Goal: Task Accomplishment & Management: Use online tool/utility

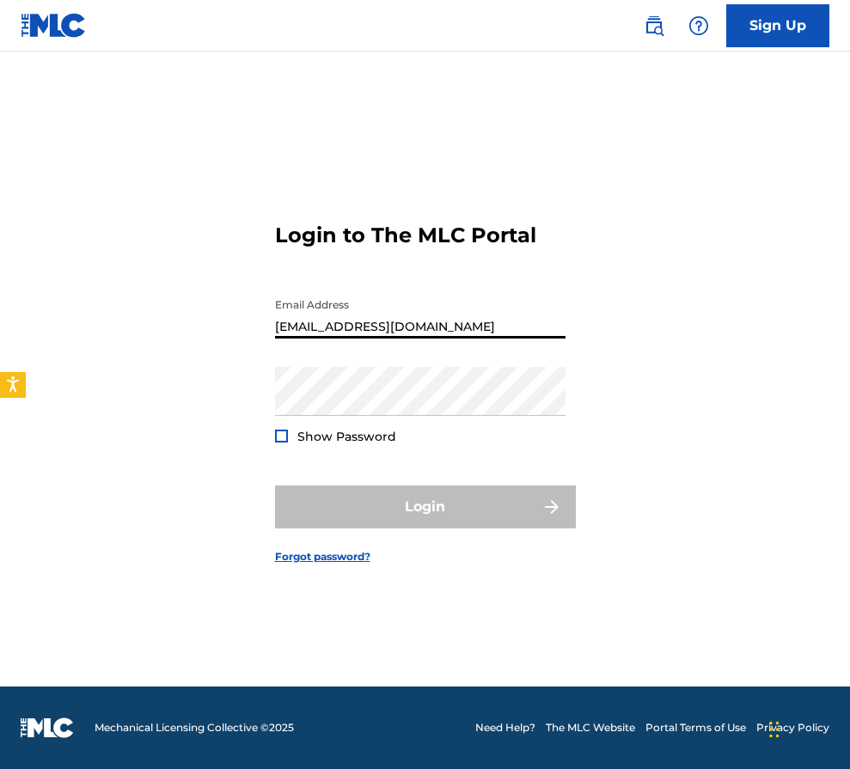
type input "[EMAIL_ADDRESS][DOMAIN_NAME]"
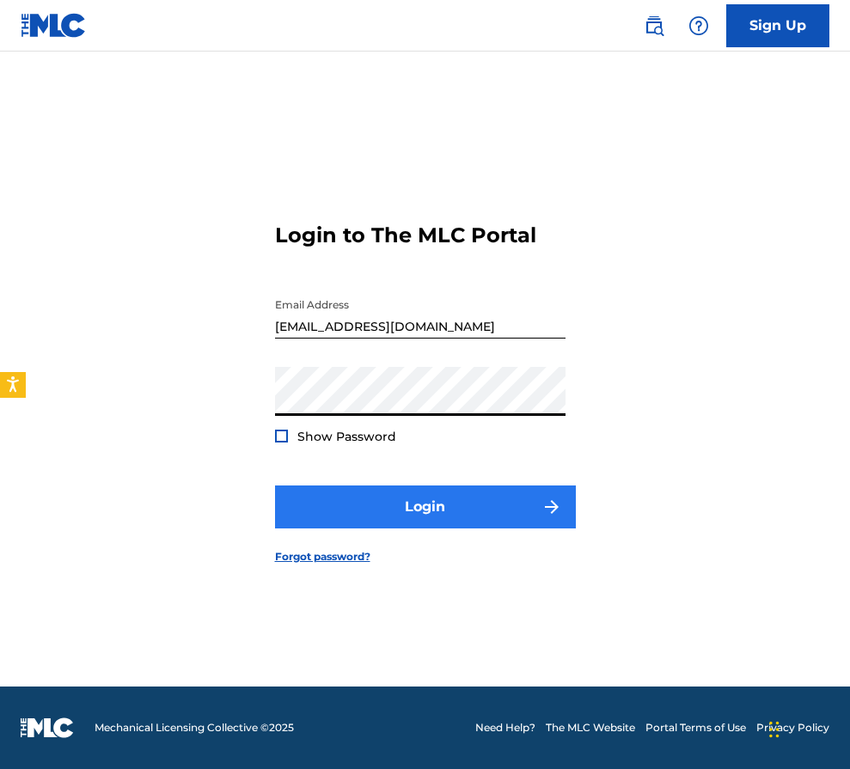
click at [364, 505] on button "Login" at bounding box center [425, 507] width 301 height 43
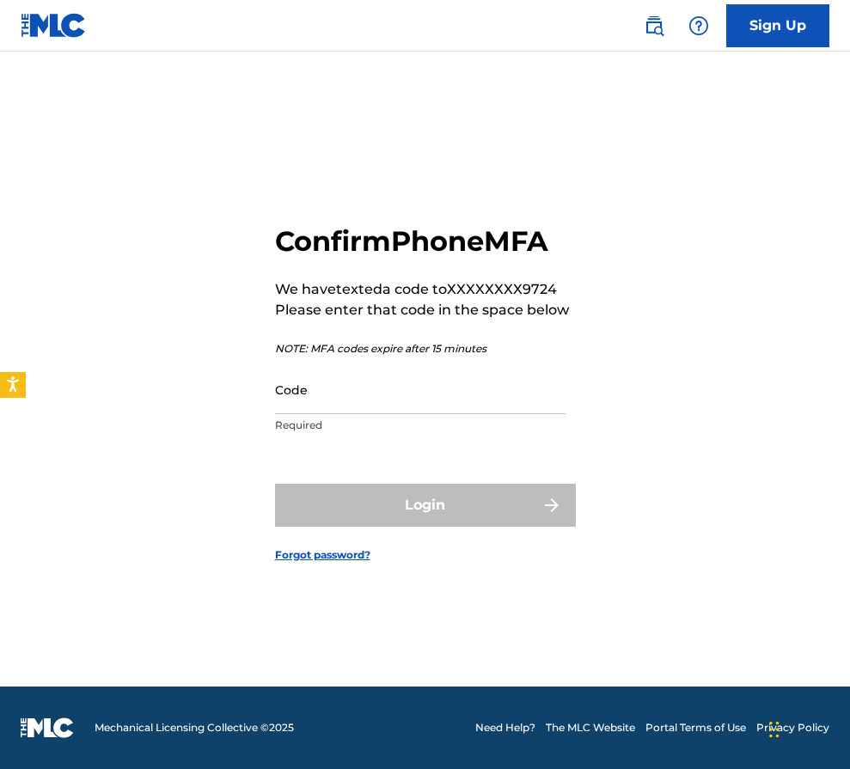
click at [368, 418] on p "Required" at bounding box center [420, 425] width 291 height 15
click at [374, 400] on input "Code" at bounding box center [420, 389] width 291 height 49
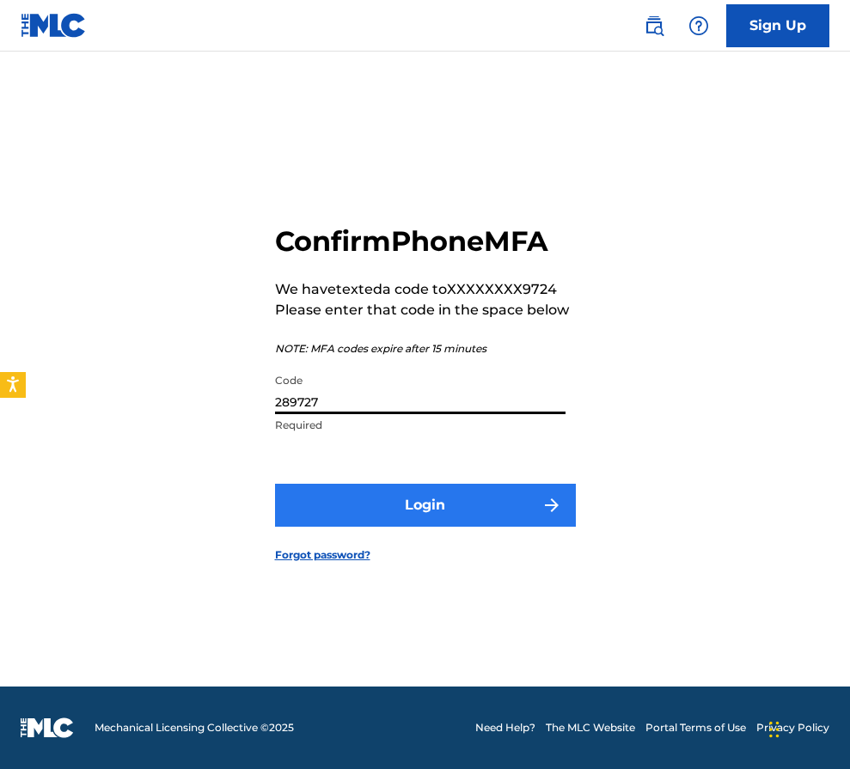
type input "289727"
click at [358, 505] on button "Login" at bounding box center [425, 505] width 301 height 43
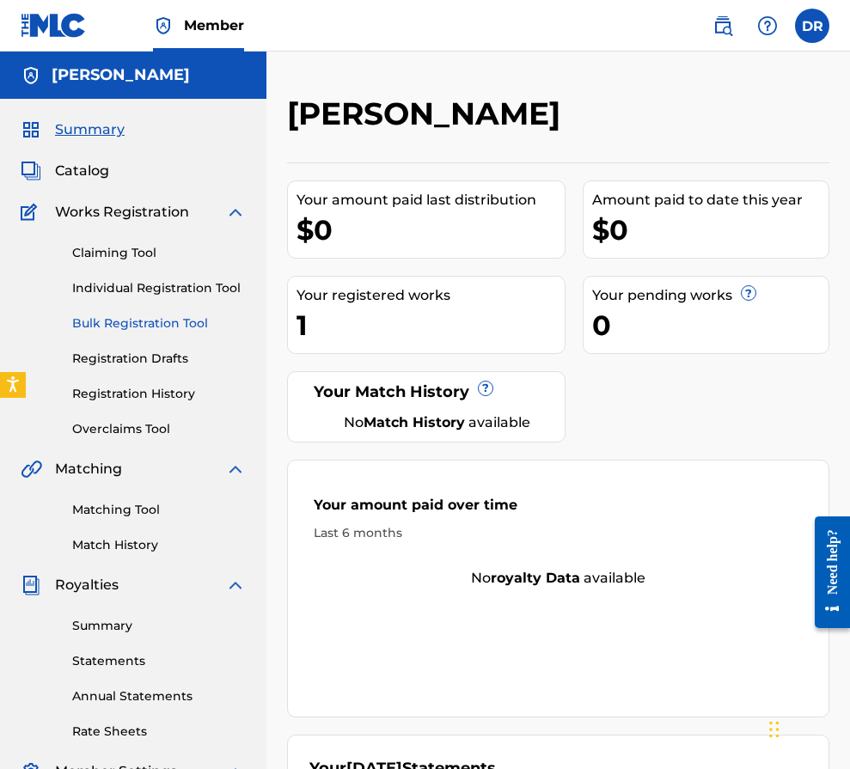
click at [174, 319] on link "Bulk Registration Tool" at bounding box center [159, 324] width 174 height 18
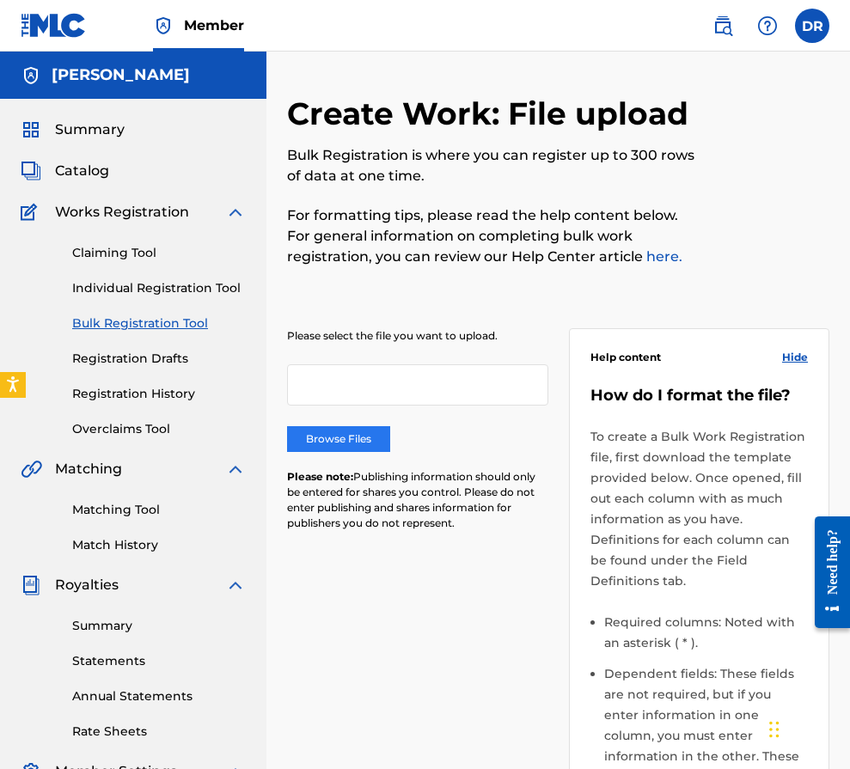
click at [367, 443] on label "Browse Files" at bounding box center [338, 439] width 103 height 26
click at [0, 0] on input "Browse Files" at bounding box center [0, 0] width 0 height 0
click at [354, 449] on label "Browse Files" at bounding box center [338, 439] width 103 height 26
click at [0, 0] on input "Browse Files" at bounding box center [0, 0] width 0 height 0
click at [643, 258] on link "here." at bounding box center [663, 256] width 40 height 16
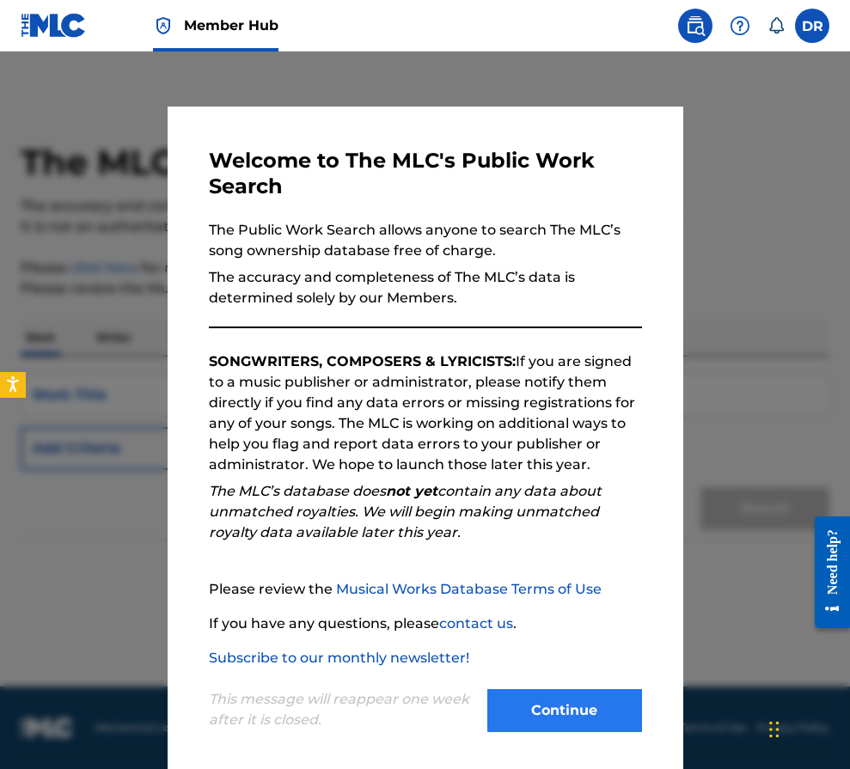
click at [546, 701] on button "Continue" at bounding box center [564, 710] width 155 height 43
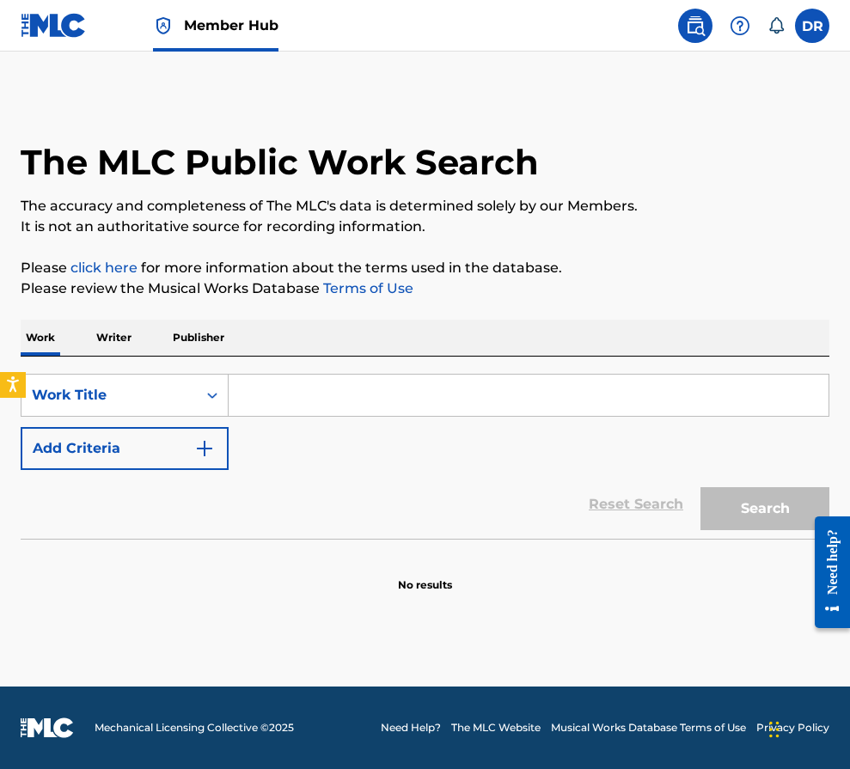
click at [408, 392] on input "Search Form" at bounding box center [529, 395] width 600 height 41
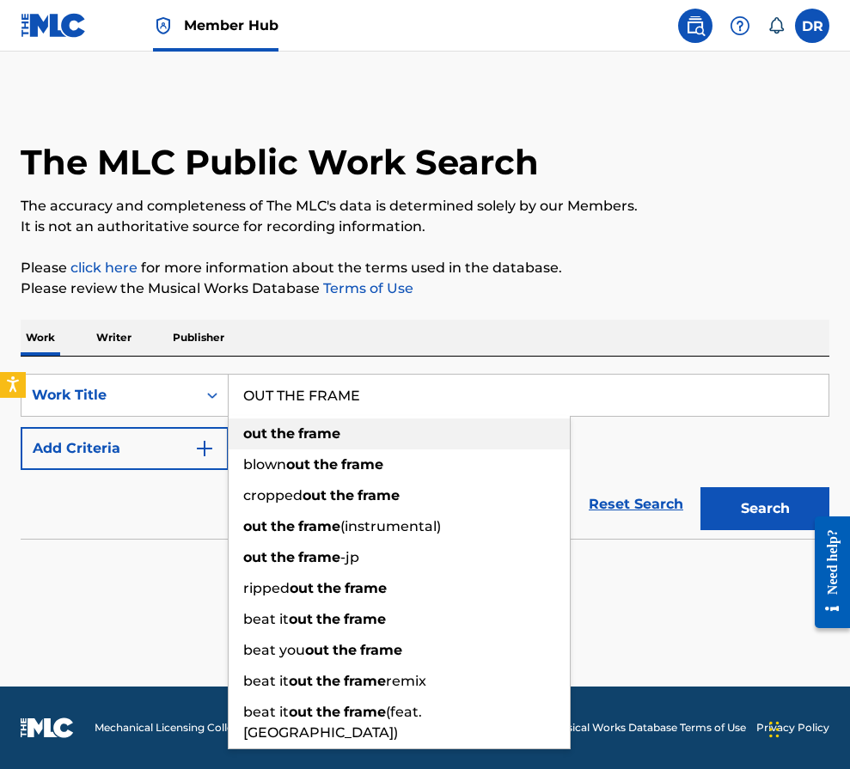
click at [355, 437] on div "out the frame" at bounding box center [399, 434] width 341 height 31
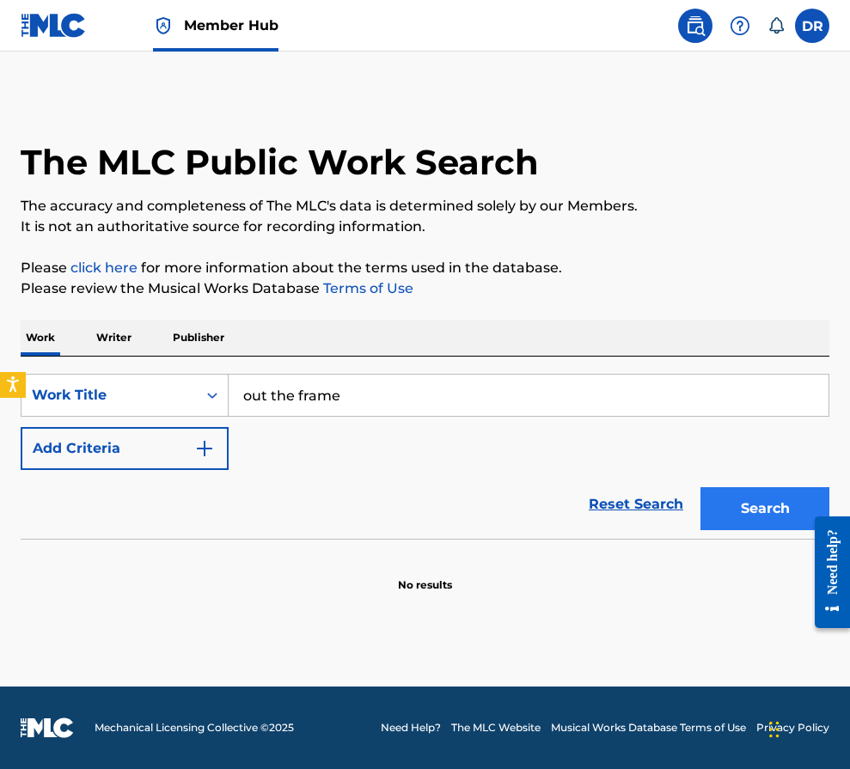
click at [728, 505] on button "Search" at bounding box center [764, 508] width 129 height 43
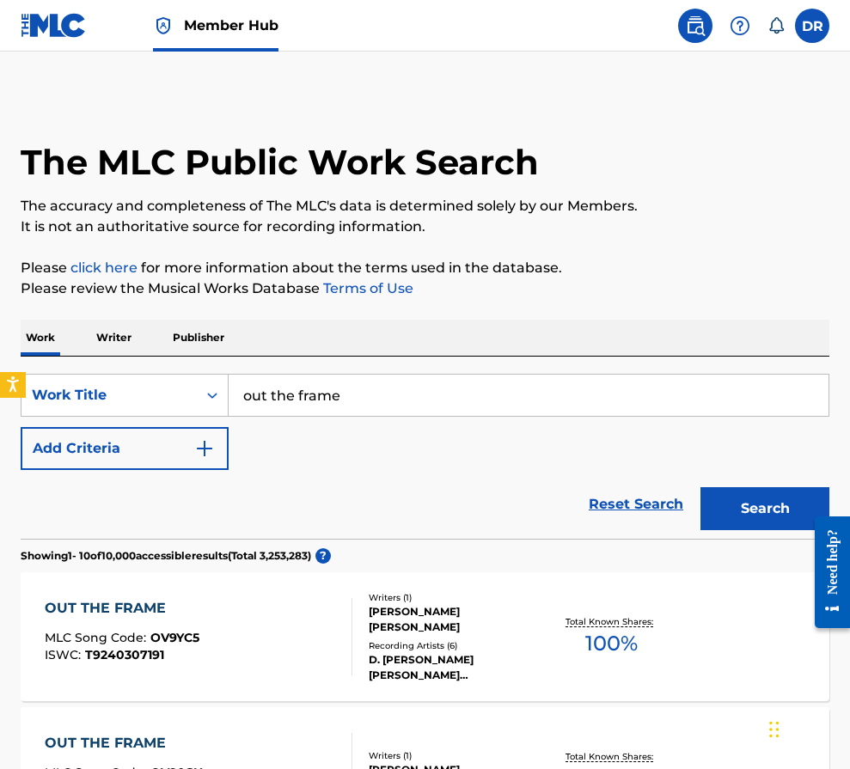
click at [436, 402] on input "out the frame" at bounding box center [529, 395] width 600 height 41
type input "out the frame 4evaparasiempre"
click at [758, 526] on button "Search" at bounding box center [764, 508] width 129 height 43
drag, startPoint x: 499, startPoint y: 394, endPoint x: 195, endPoint y: 385, distance: 303.5
click at [195, 385] on div "SearchWithCriteria8d2cb8ac-4645-4051-8c97-93d28c31aa95 Work Title out the frame…" at bounding box center [425, 395] width 809 height 43
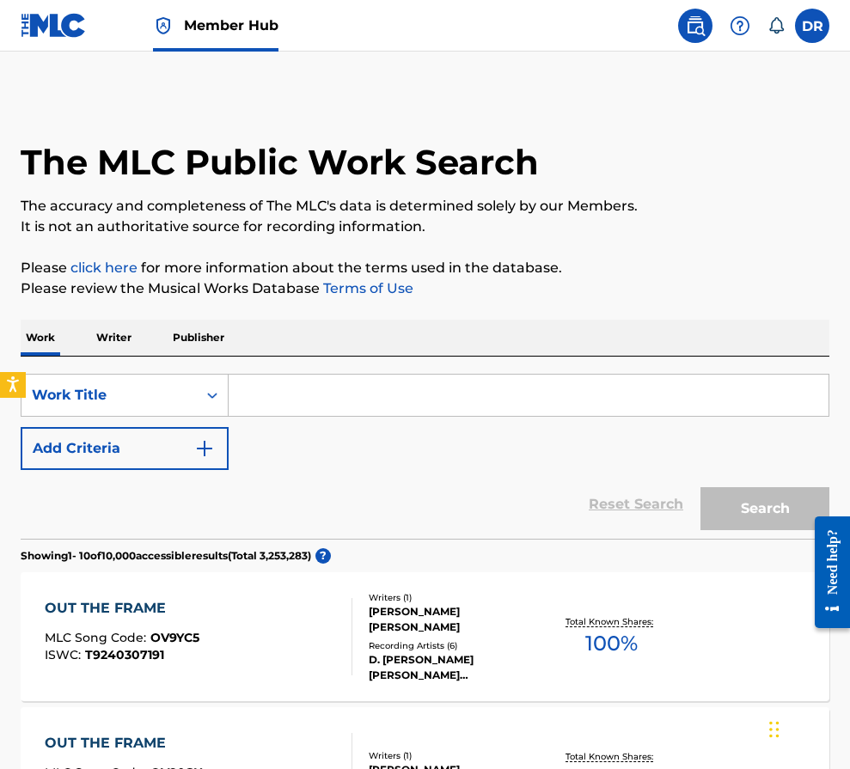
click at [204, 338] on p "Publisher" at bounding box center [199, 338] width 62 height 36
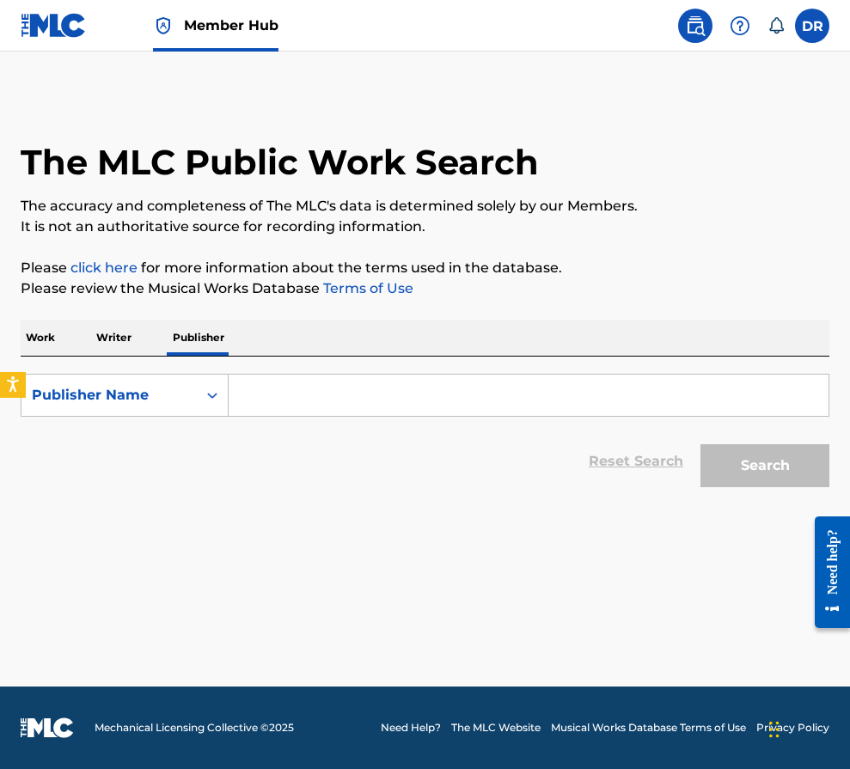
click at [303, 409] on input "Search Form" at bounding box center [529, 395] width 600 height 41
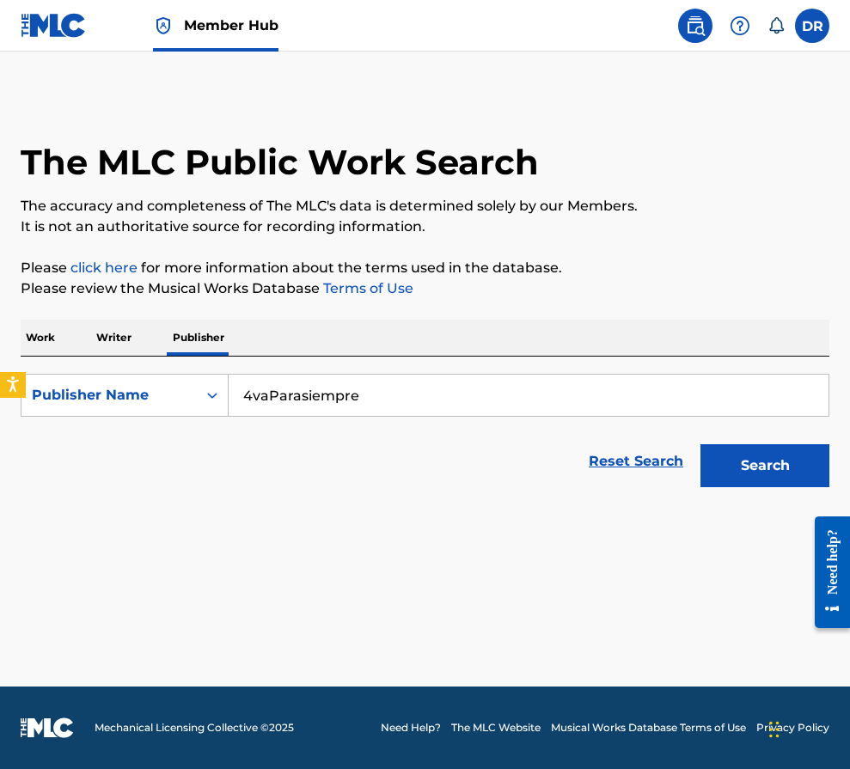
type input "4vaParasiempre"
click at [765, 466] on button "Search" at bounding box center [764, 465] width 129 height 43
click at [105, 348] on p "Writer" at bounding box center [114, 338] width 46 height 36
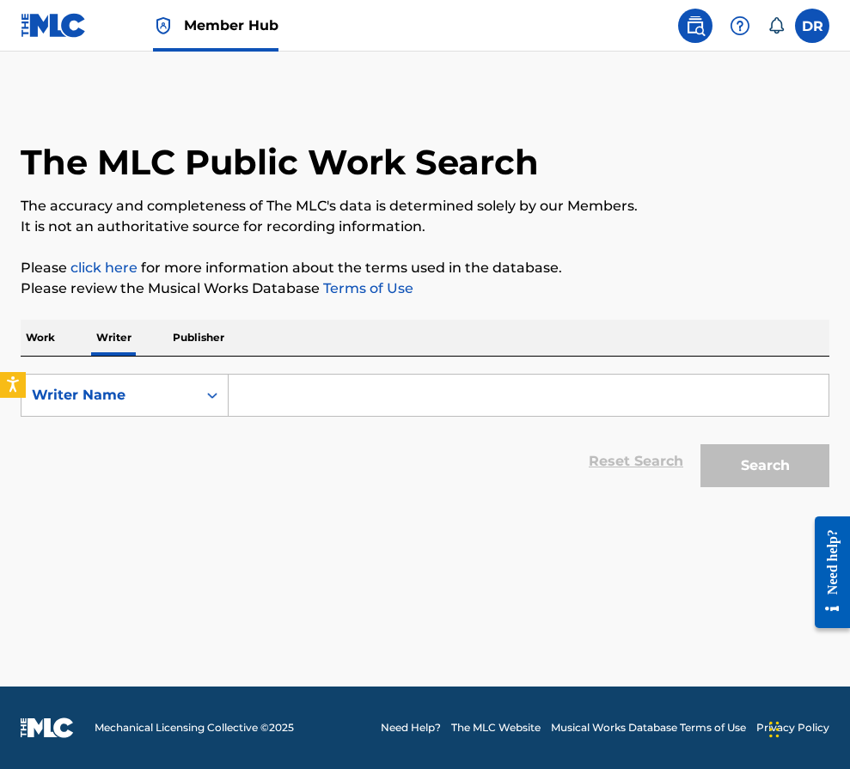
click at [37, 340] on p "Work" at bounding box center [41, 338] width 40 height 36
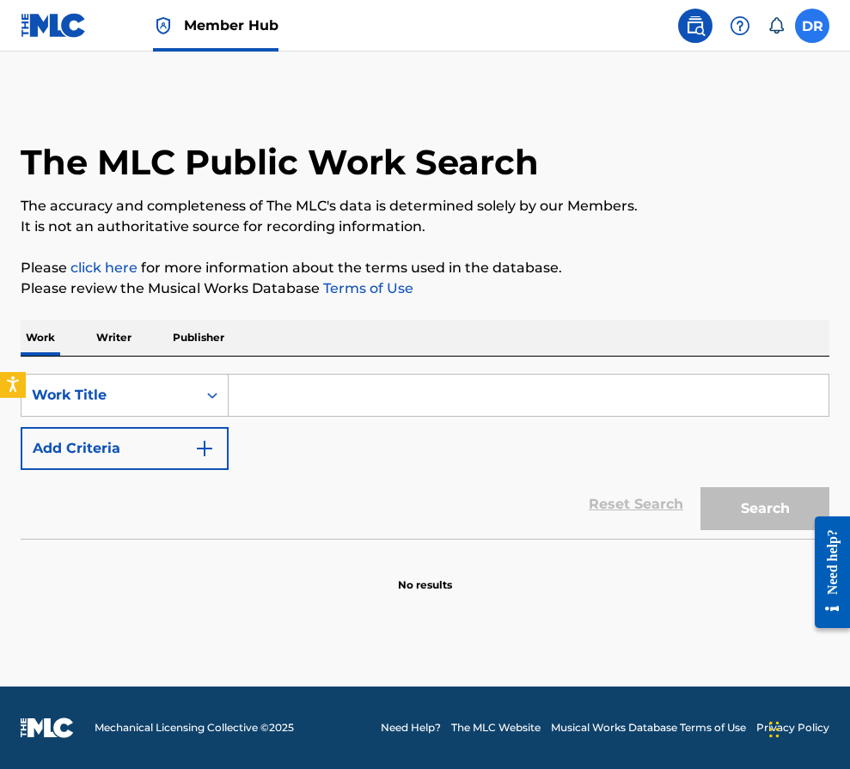
click at [798, 32] on label at bounding box center [812, 26] width 34 height 34
click at [812, 26] on input "[PERSON_NAME] [EMAIL_ADDRESS][DOMAIN_NAME] Notification Preferences Profile Log…" at bounding box center [812, 26] width 0 height 0
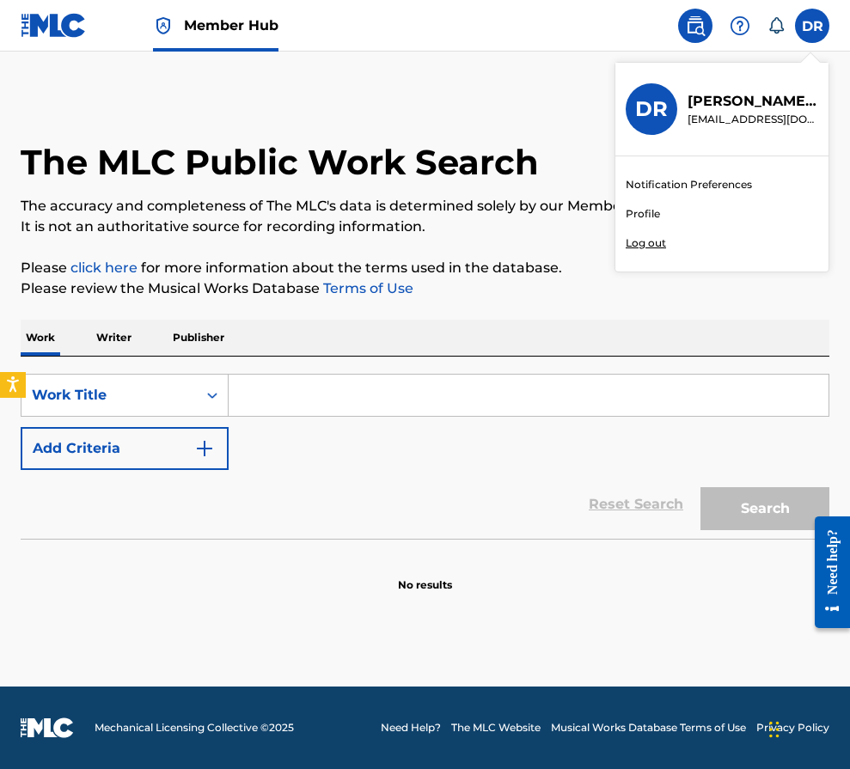
click at [702, 20] on img at bounding box center [695, 25] width 21 height 21
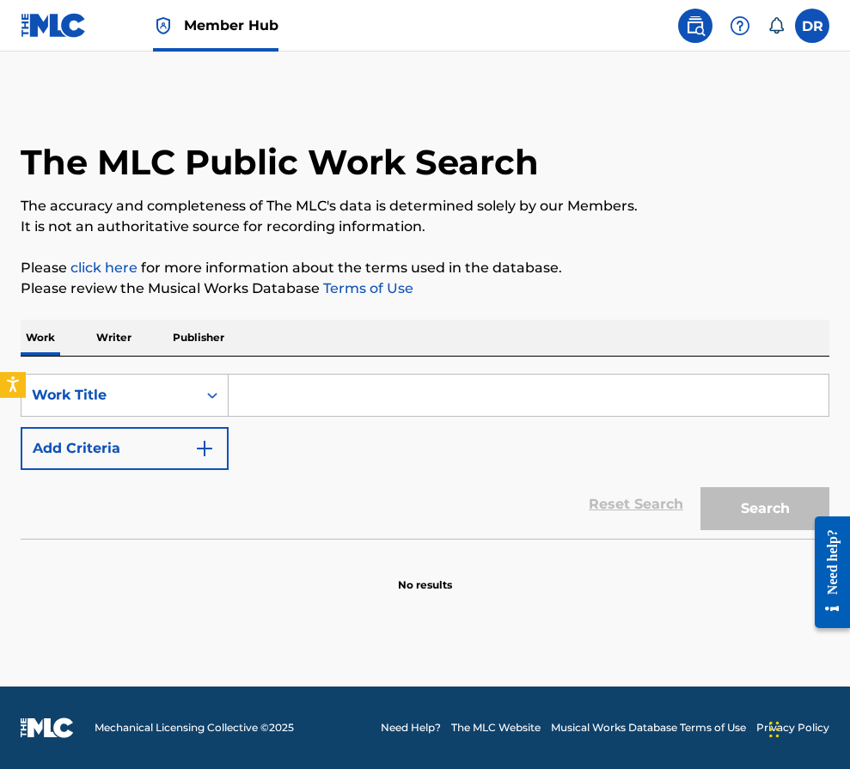
click at [702, 20] on img at bounding box center [695, 25] width 21 height 21
click at [701, 24] on img at bounding box center [695, 25] width 21 height 21
click at [734, 25] on img at bounding box center [740, 25] width 21 height 21
click at [805, 34] on label at bounding box center [812, 26] width 34 height 34
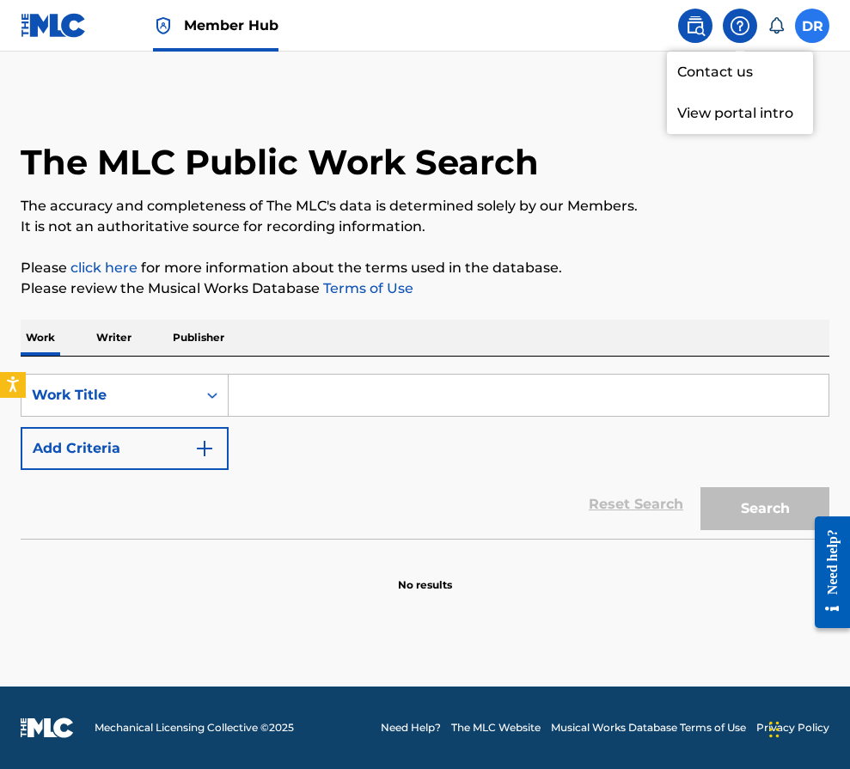
click at [812, 26] on input "[PERSON_NAME] [EMAIL_ADDRESS][DOMAIN_NAME] Notification Preferences Profile Log…" at bounding box center [812, 26] width 0 height 0
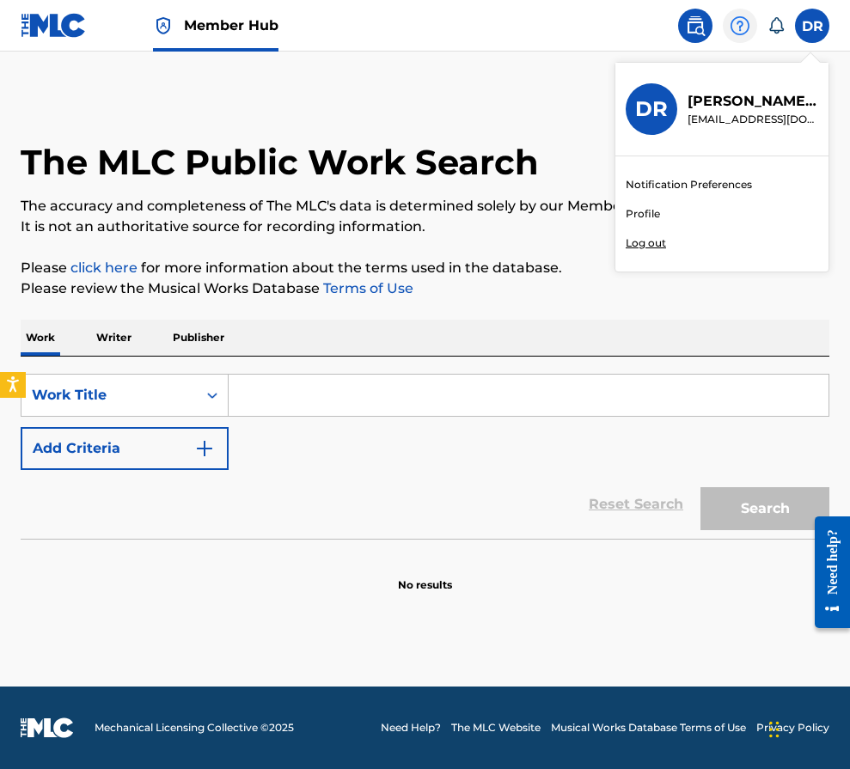
click at [739, 28] on img at bounding box center [740, 25] width 21 height 21
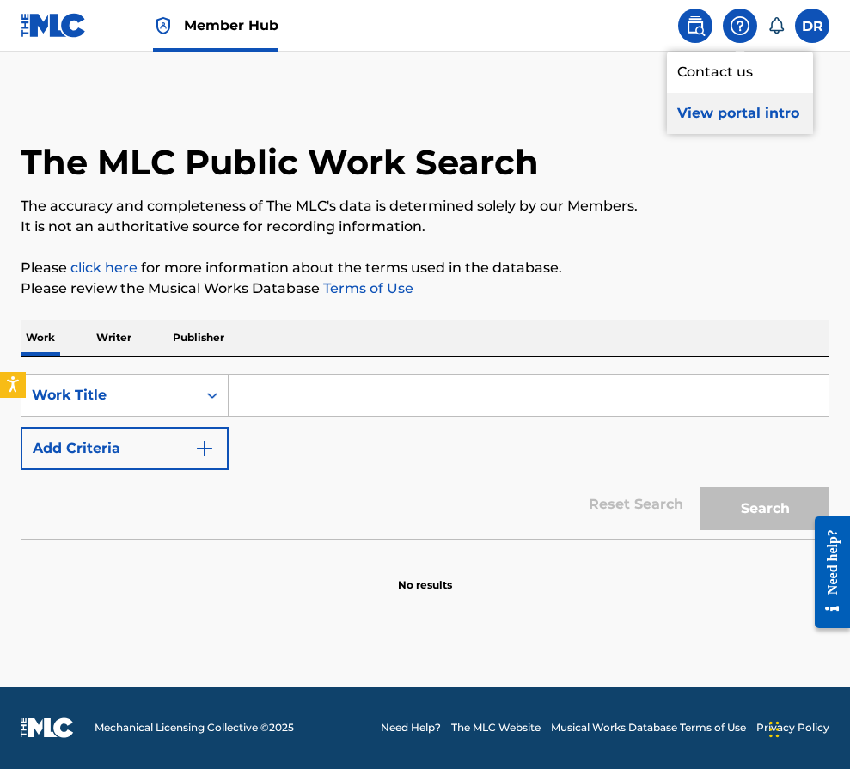
click at [748, 114] on p "View portal intro" at bounding box center [740, 113] width 146 height 41
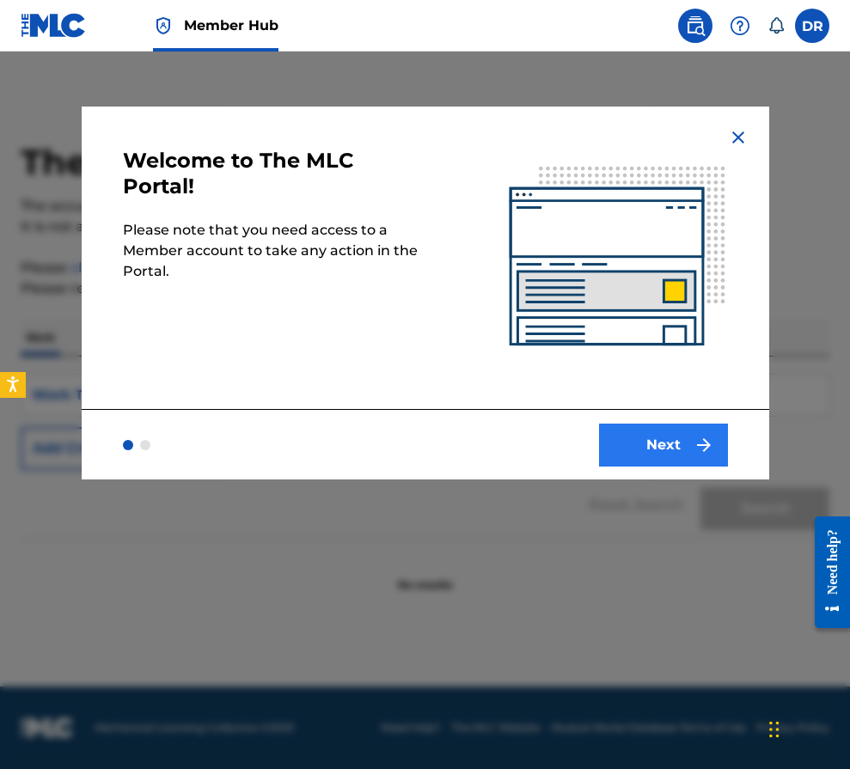
click at [663, 440] on button "Next" at bounding box center [663, 445] width 129 height 43
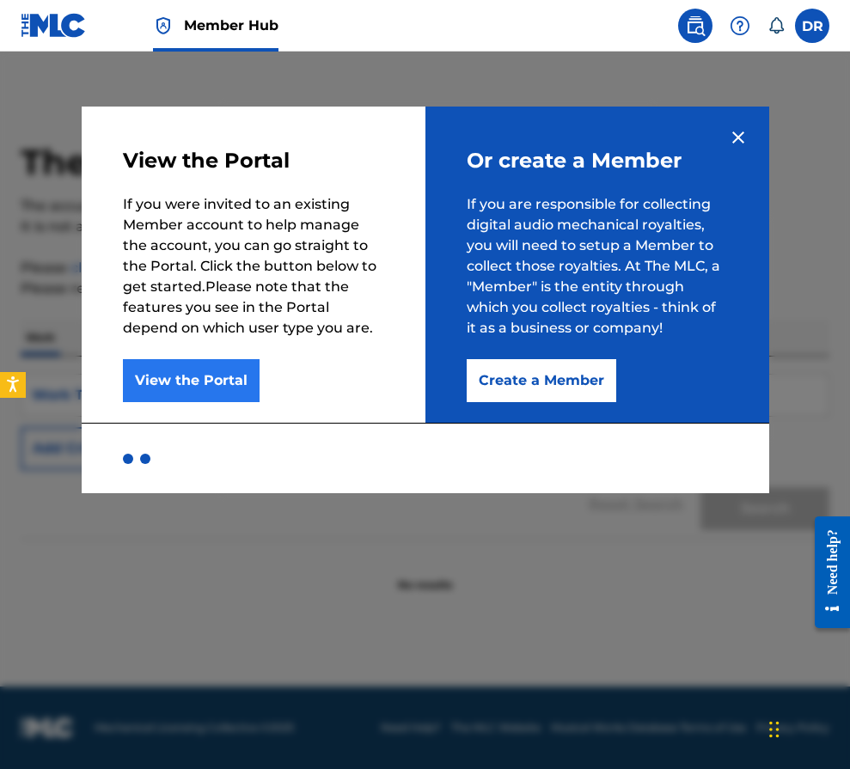
click at [234, 386] on button "View the Portal" at bounding box center [191, 380] width 137 height 43
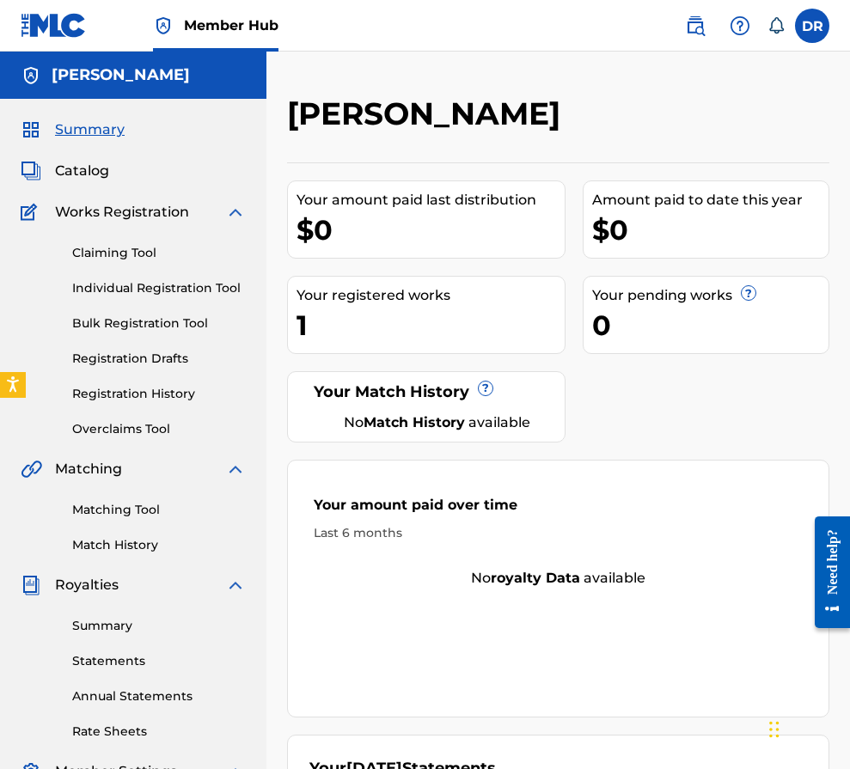
click at [229, 203] on img at bounding box center [235, 212] width 21 height 21
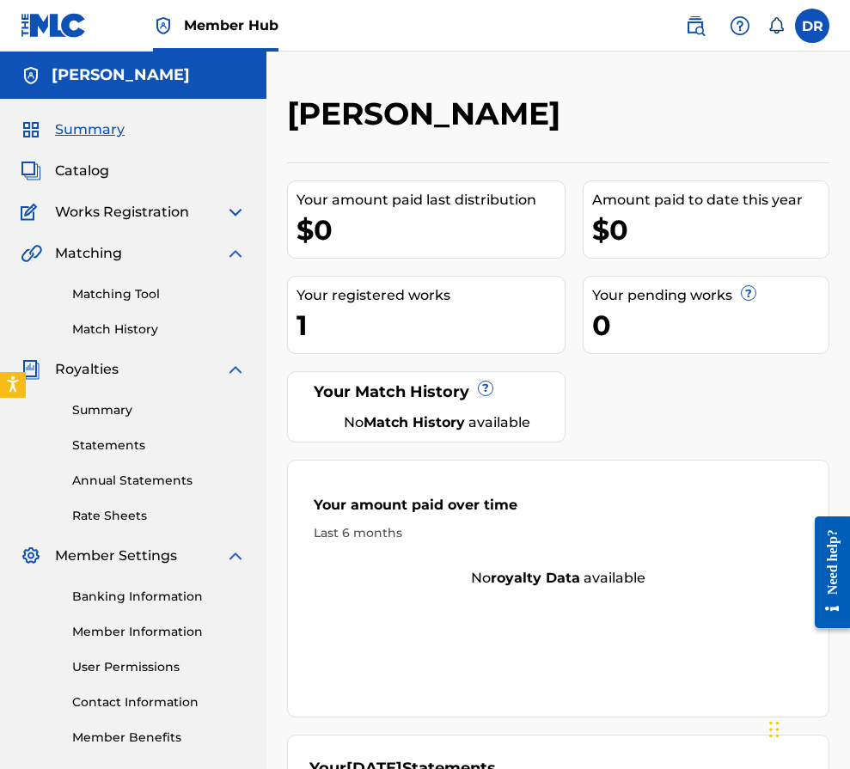
click at [229, 216] on img at bounding box center [235, 212] width 21 height 21
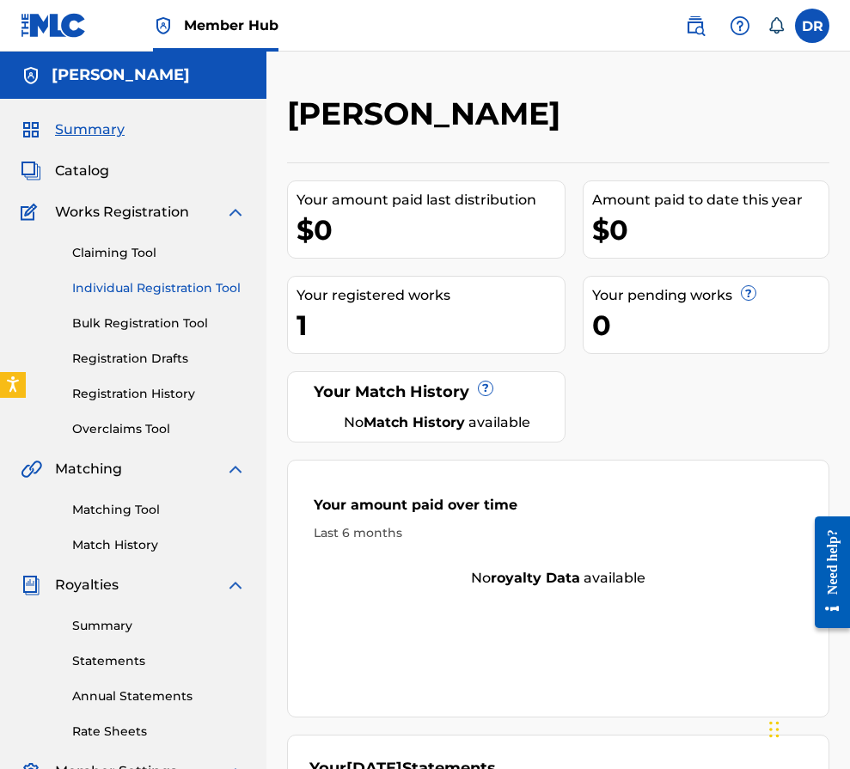
click at [154, 290] on link "Individual Registration Tool" at bounding box center [159, 288] width 174 height 18
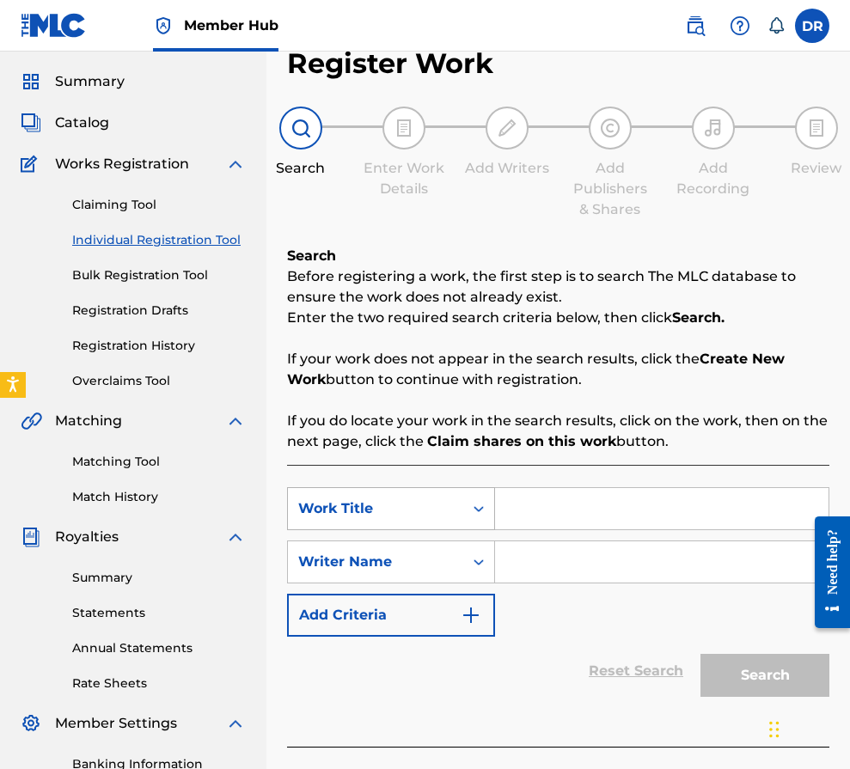
click at [474, 530] on div "Work Title" at bounding box center [391, 508] width 208 height 43
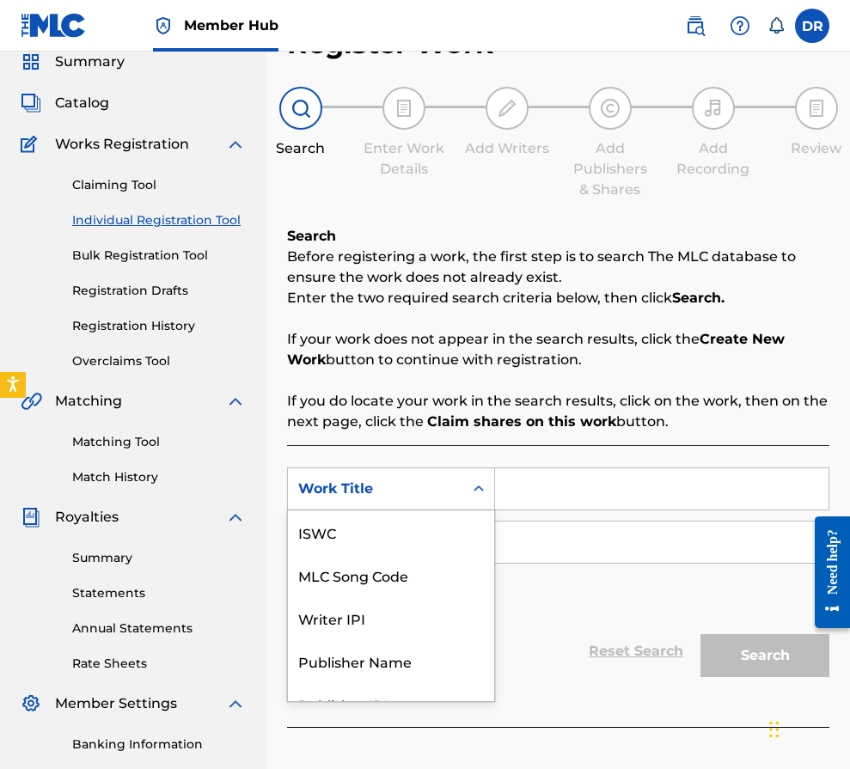
scroll to position [43, 0]
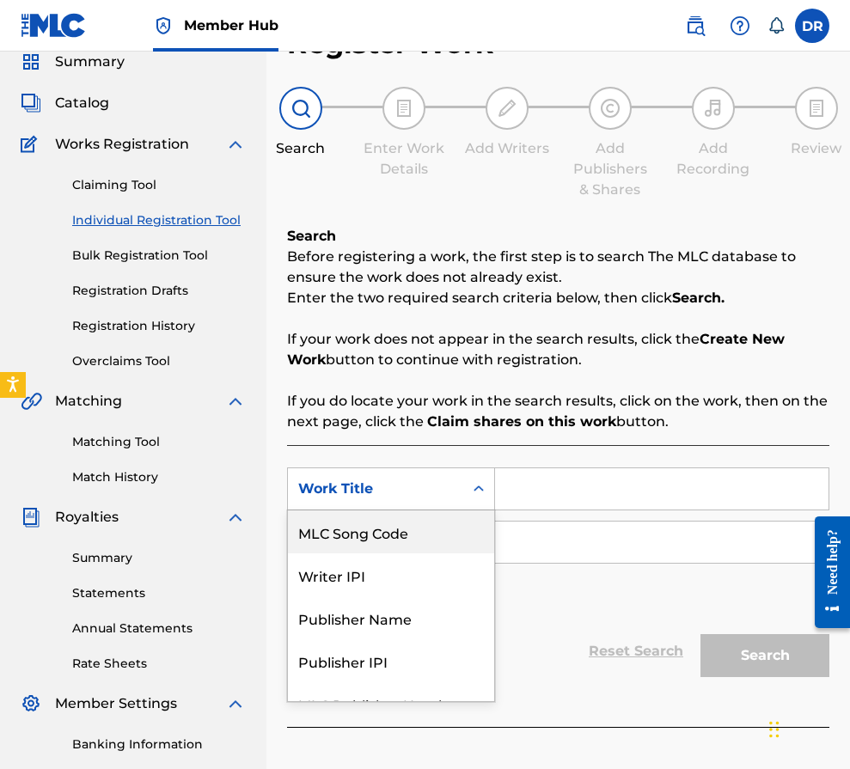
click at [570, 499] on input "Search Form" at bounding box center [661, 488] width 333 height 41
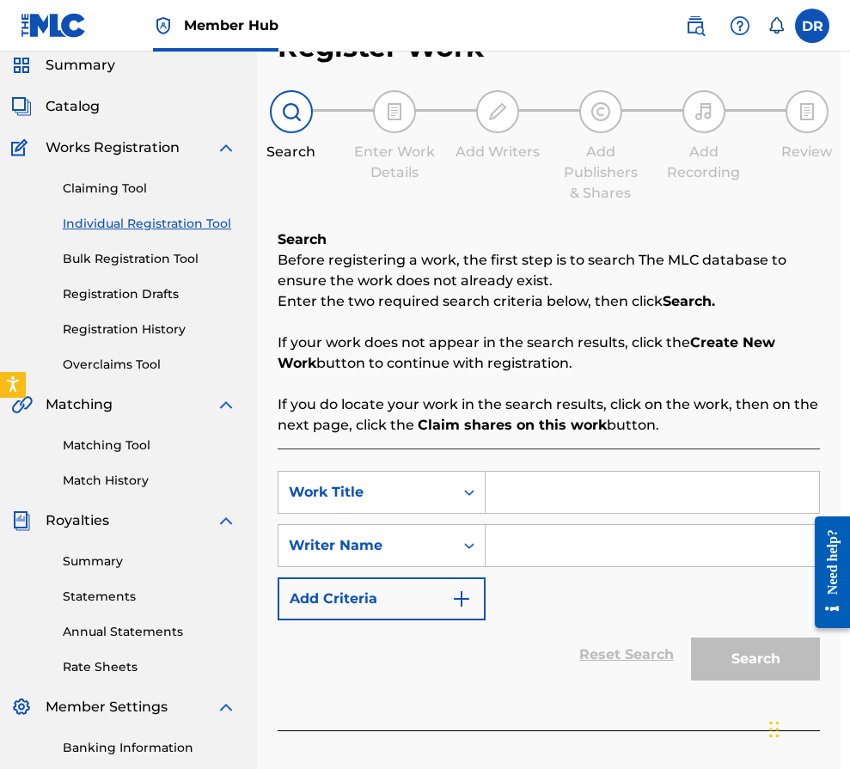
scroll to position [64, 9]
type input "D"
click at [122, 192] on link "Claiming Tool" at bounding box center [150, 189] width 174 height 18
